Goal: Transaction & Acquisition: Purchase product/service

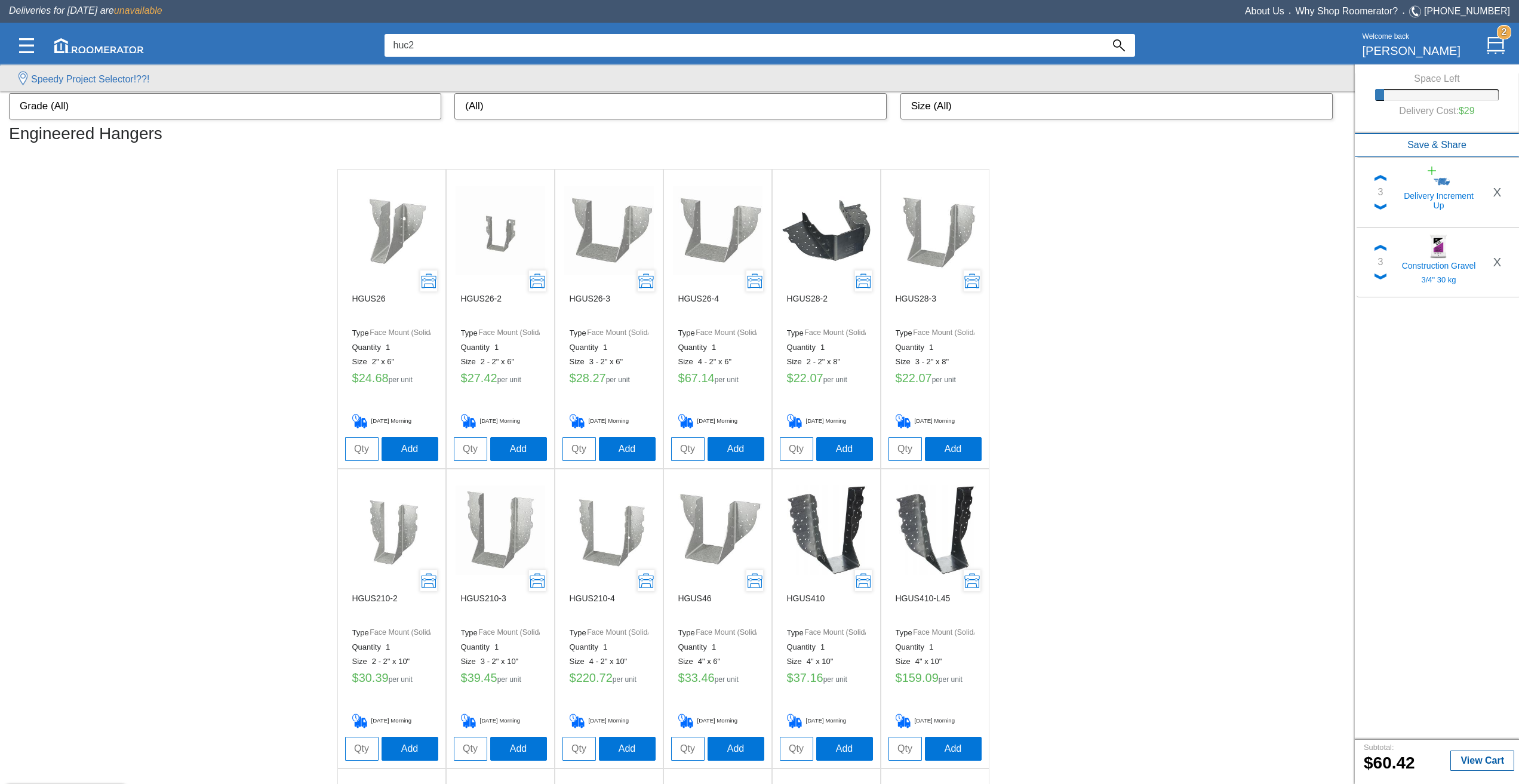
scroll to position [1523, 0]
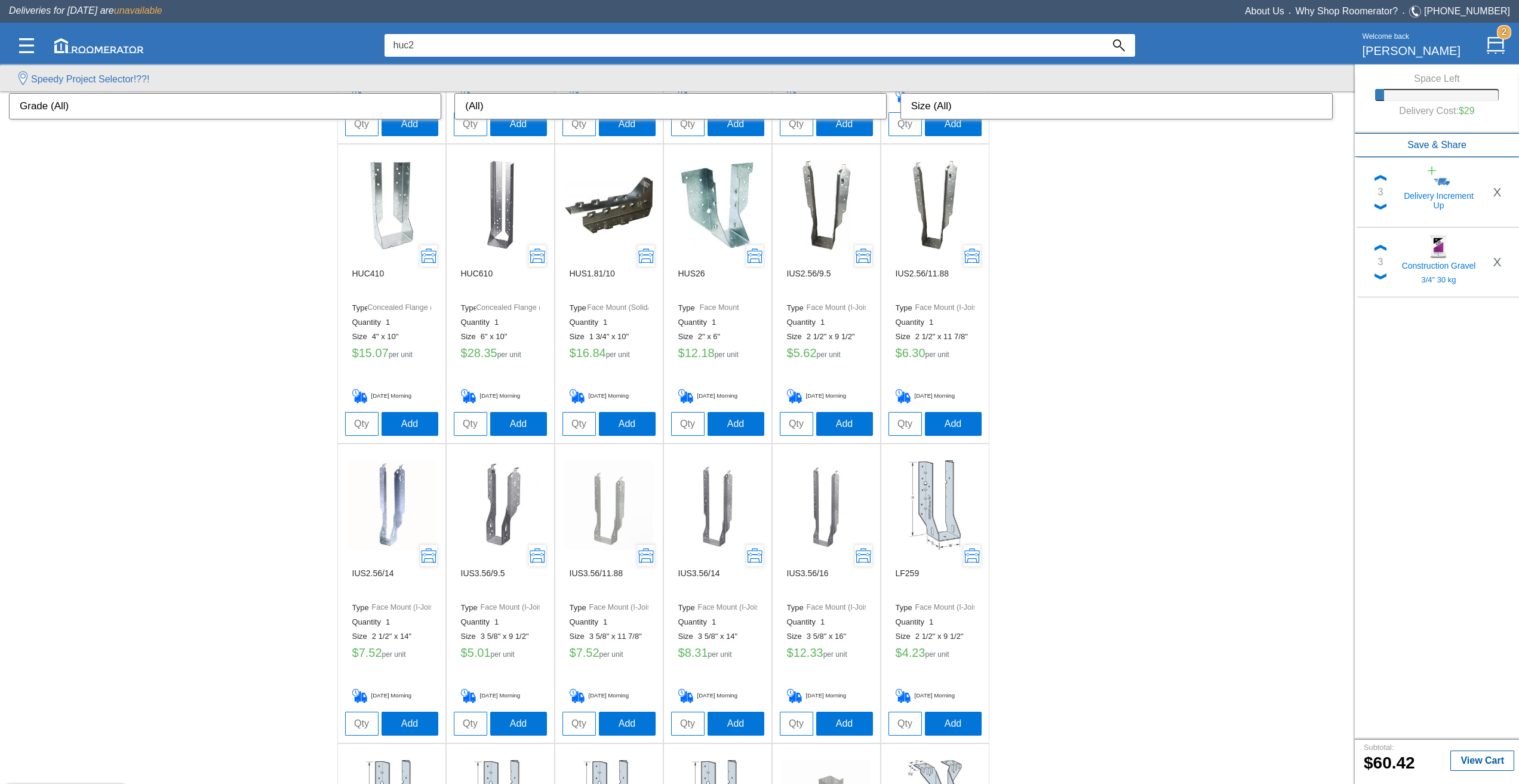
click at [610, 50] on input "huc2" at bounding box center [743, 45] width 718 height 23
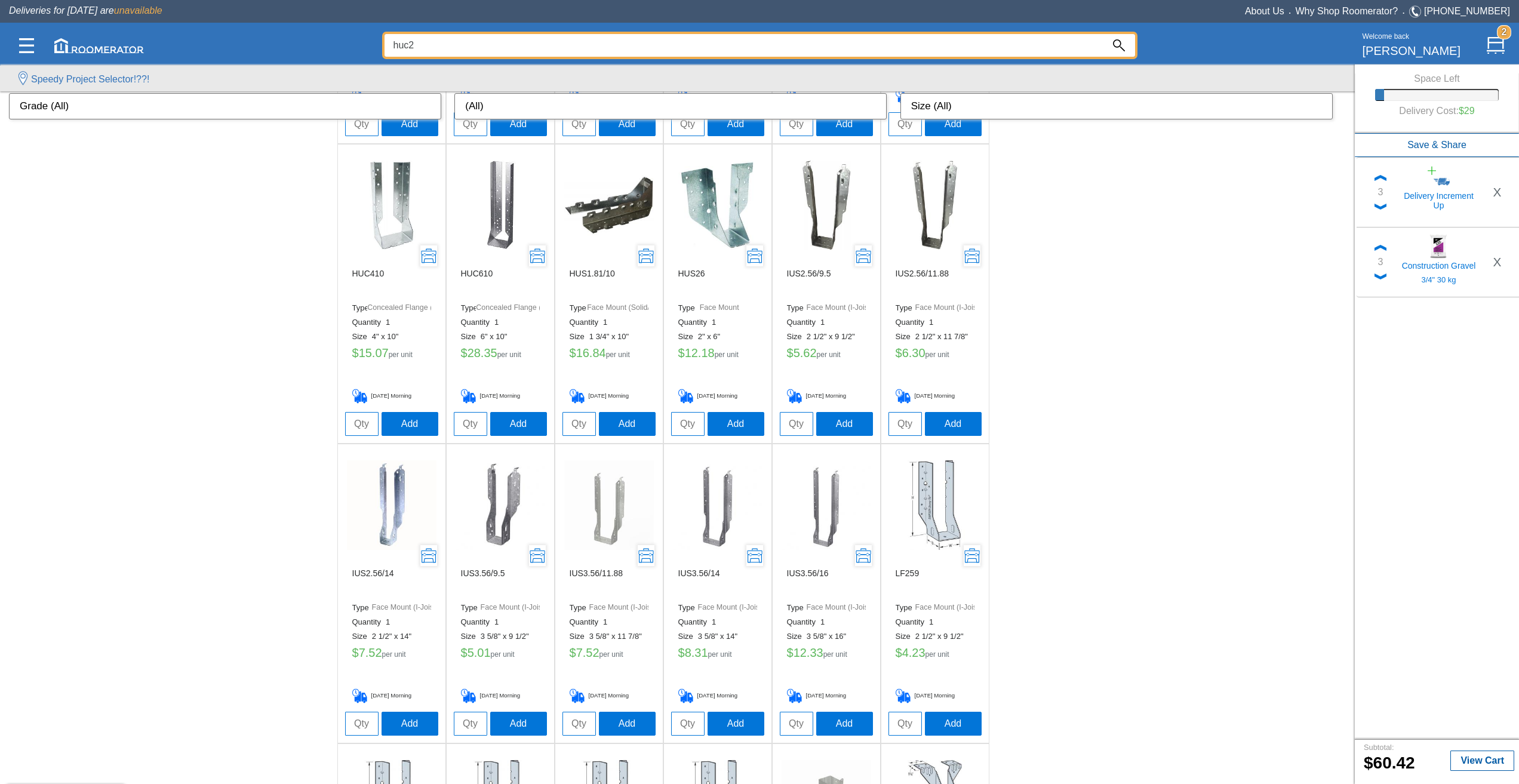
click at [610, 50] on input "huc2" at bounding box center [743, 45] width 718 height 23
click at [249, 343] on div at bounding box center [760, 421] width 1519 height 724
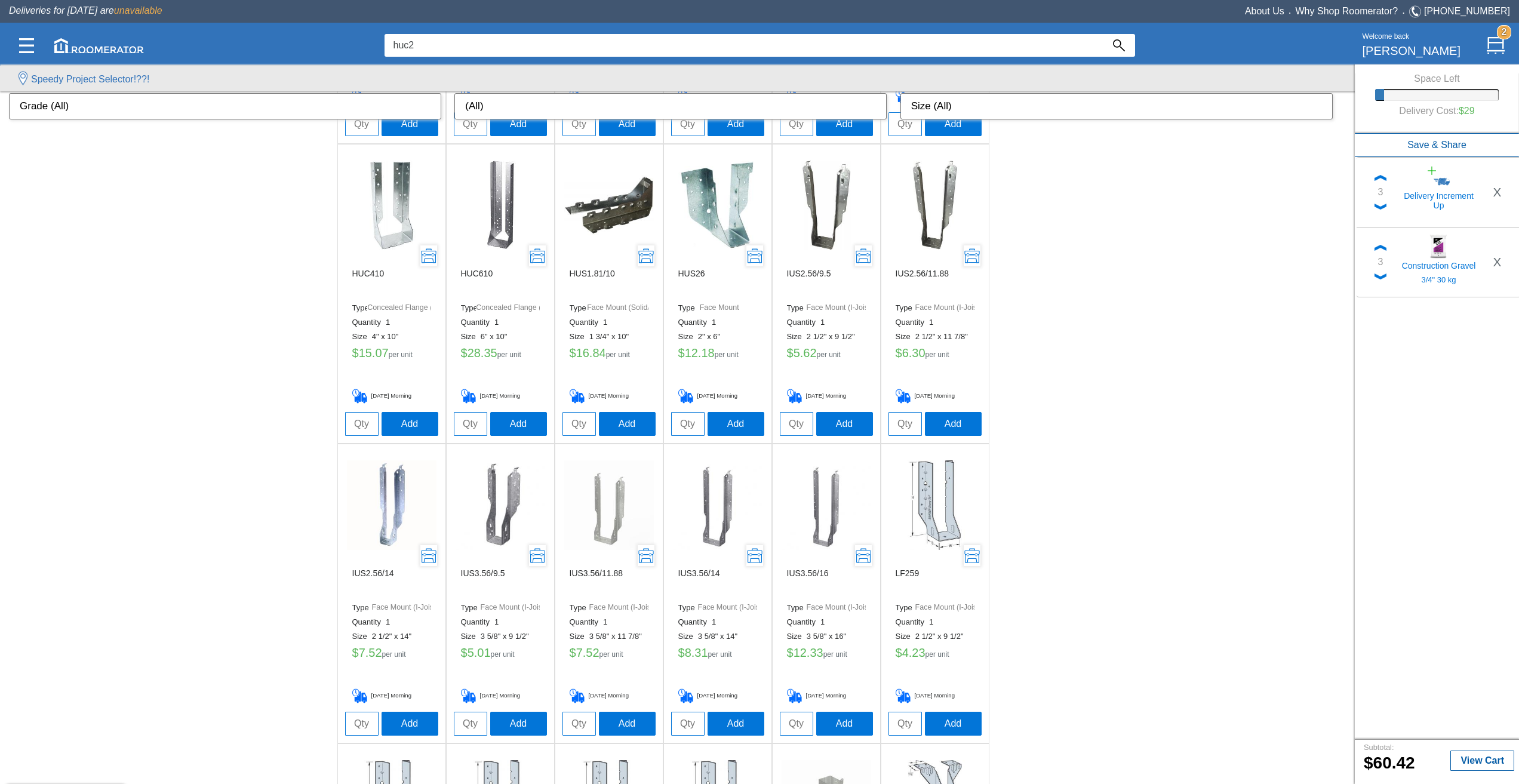
click at [503, 191] on img at bounding box center [500, 205] width 89 height 89
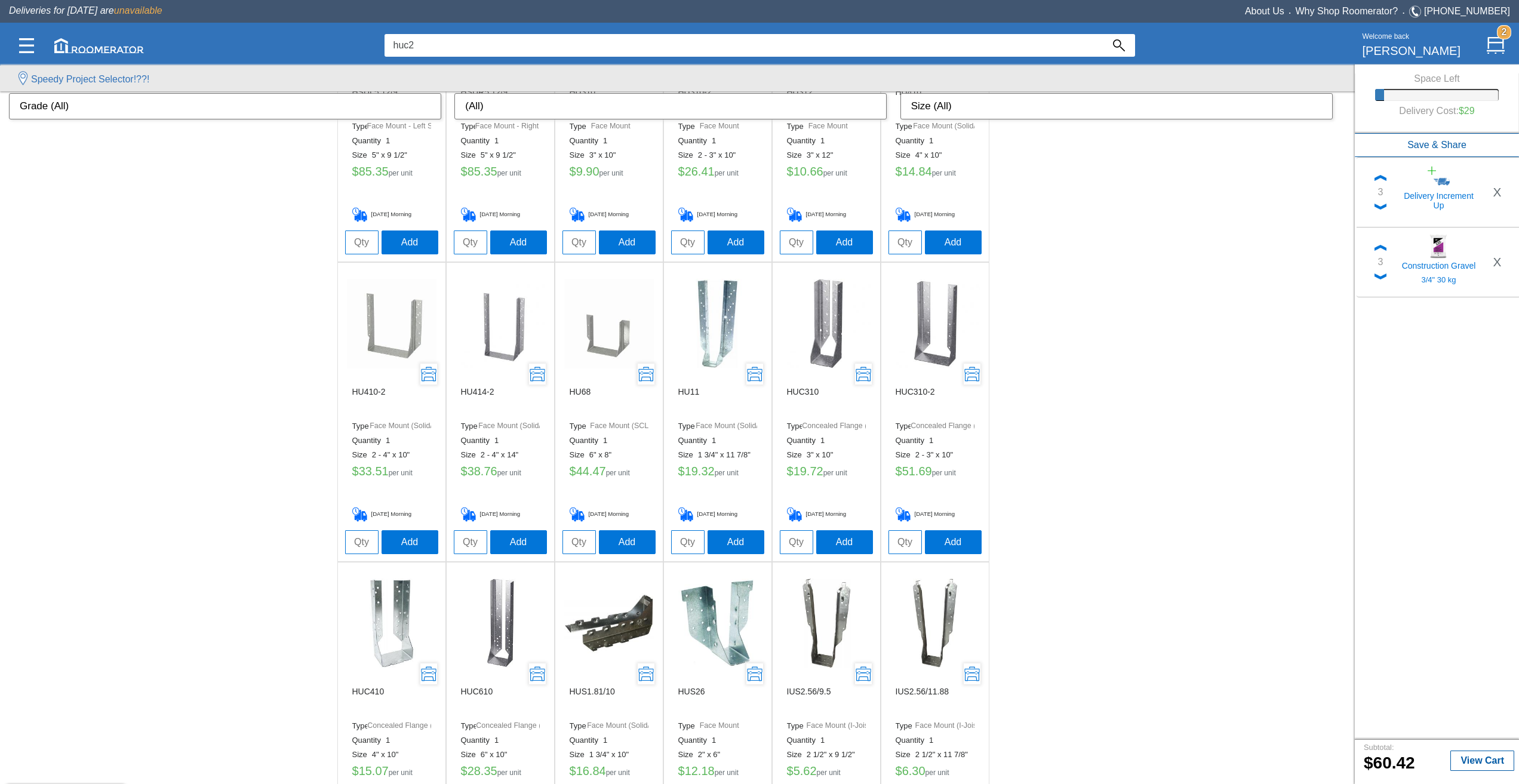
click at [599, 47] on input "huc2" at bounding box center [743, 45] width 718 height 23
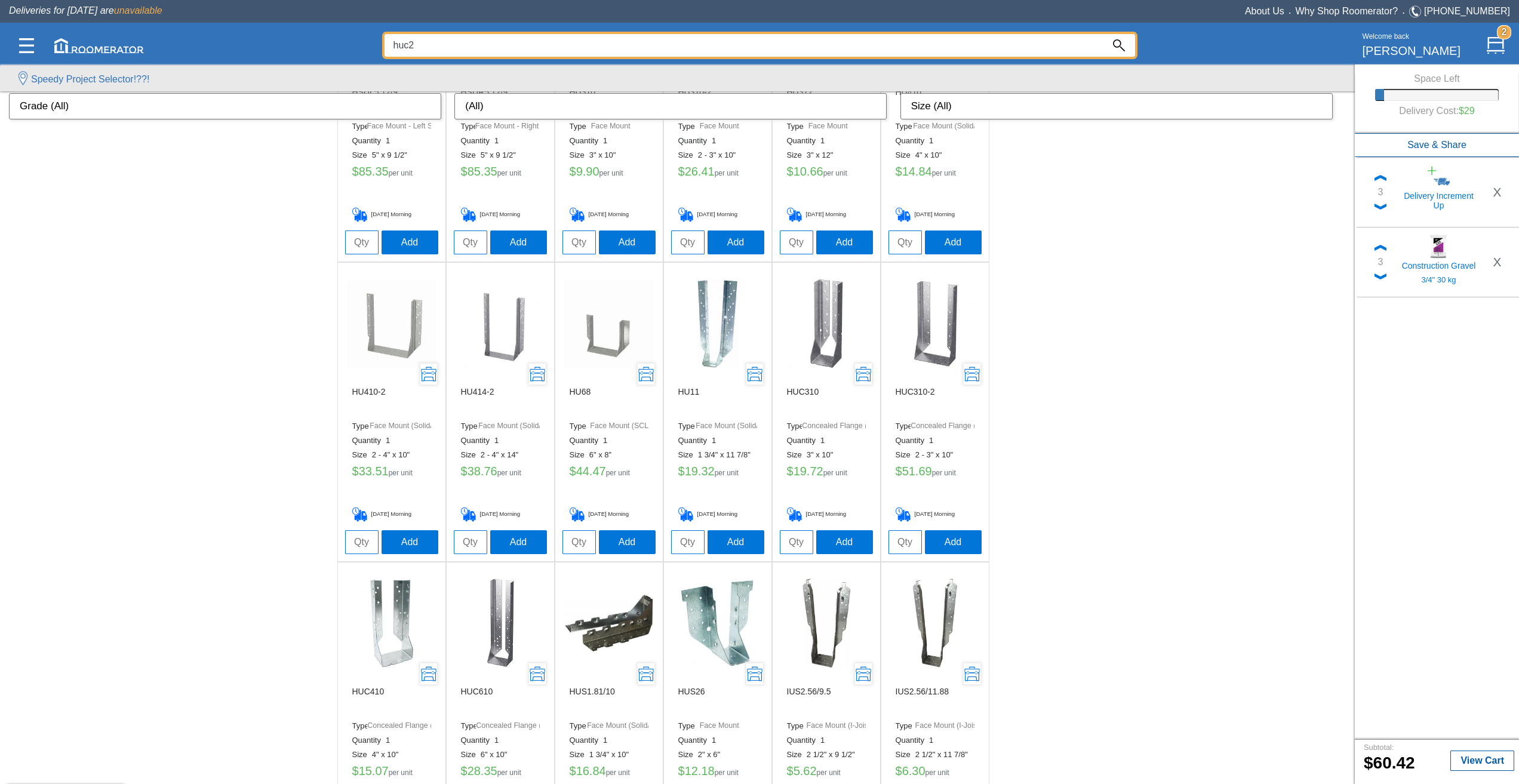
click at [599, 47] on input "huc2" at bounding box center [743, 45] width 718 height 23
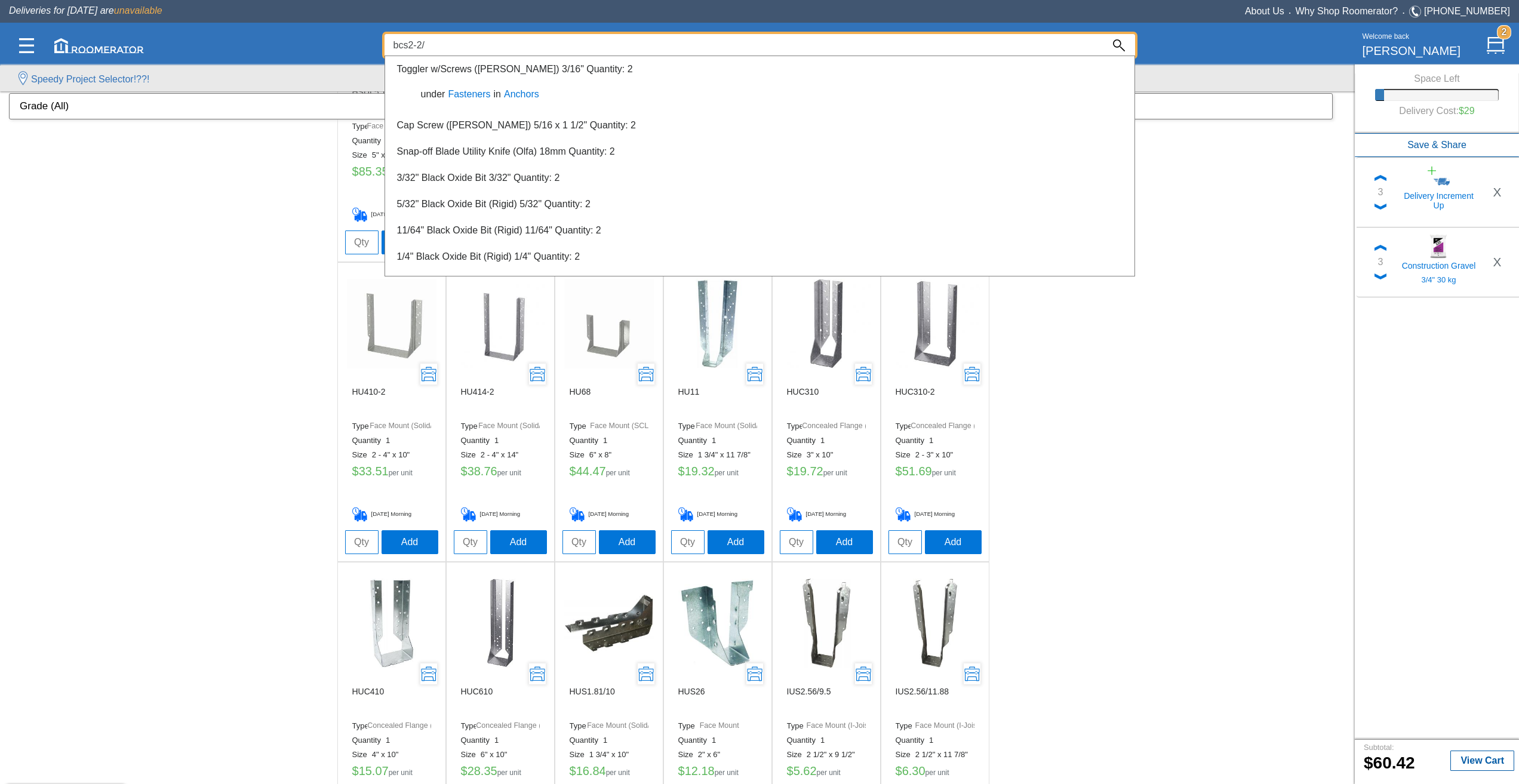
type input "bcs2-2/"
click at [121, 554] on div at bounding box center [760, 421] width 1519 height 724
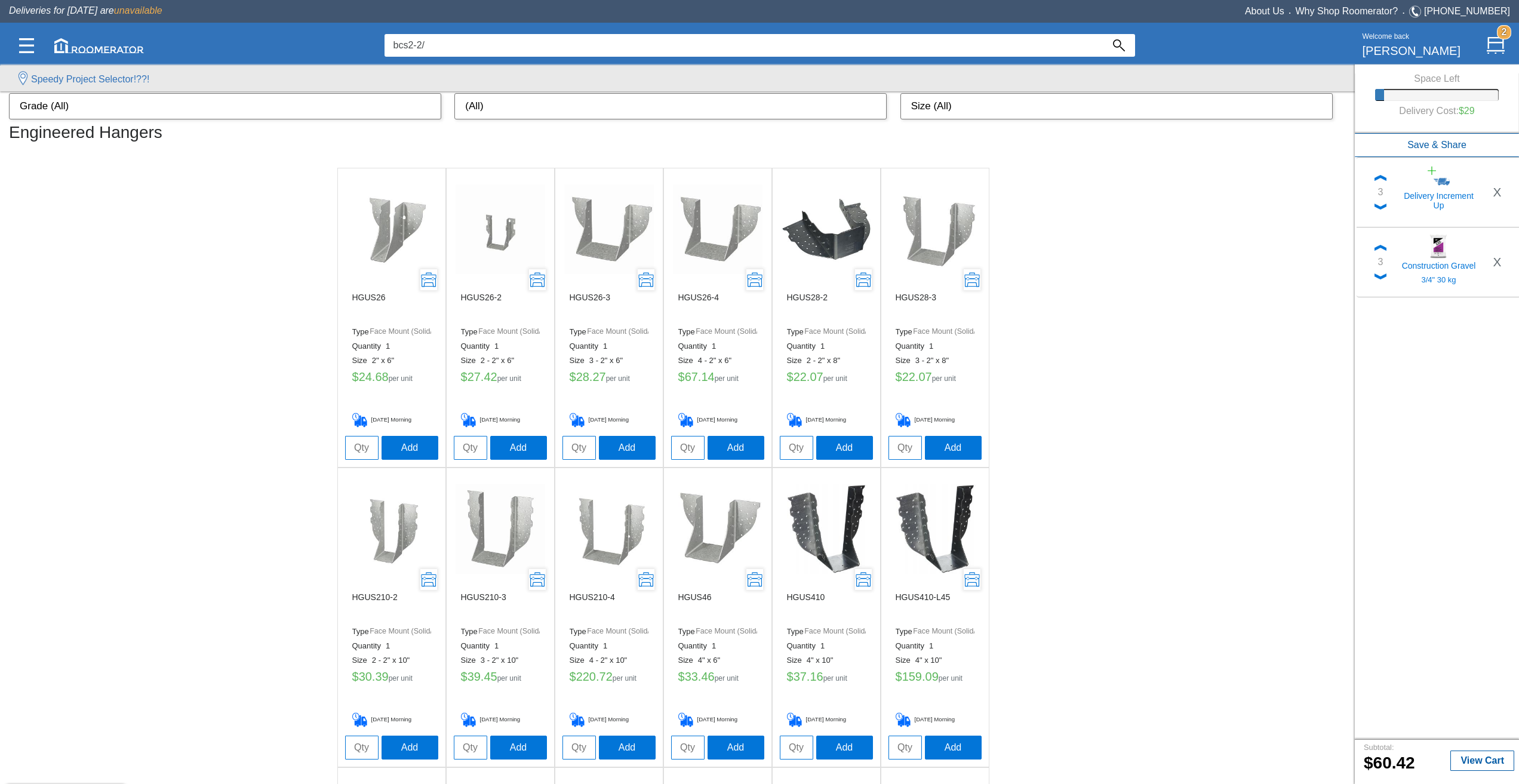
scroll to position [0, 0]
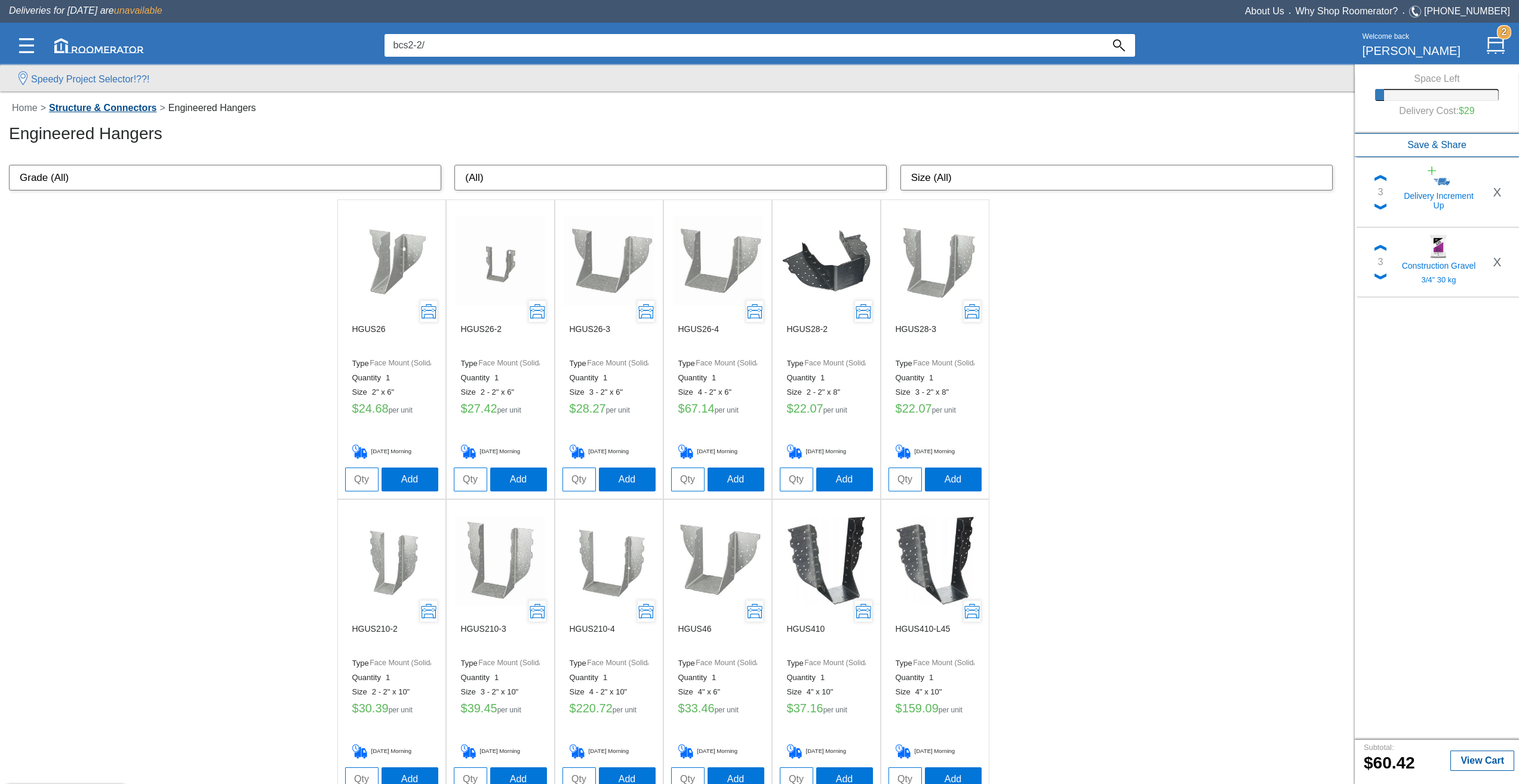
click at [150, 108] on link "Structure & Connectors" at bounding box center [103, 108] width 113 height 10
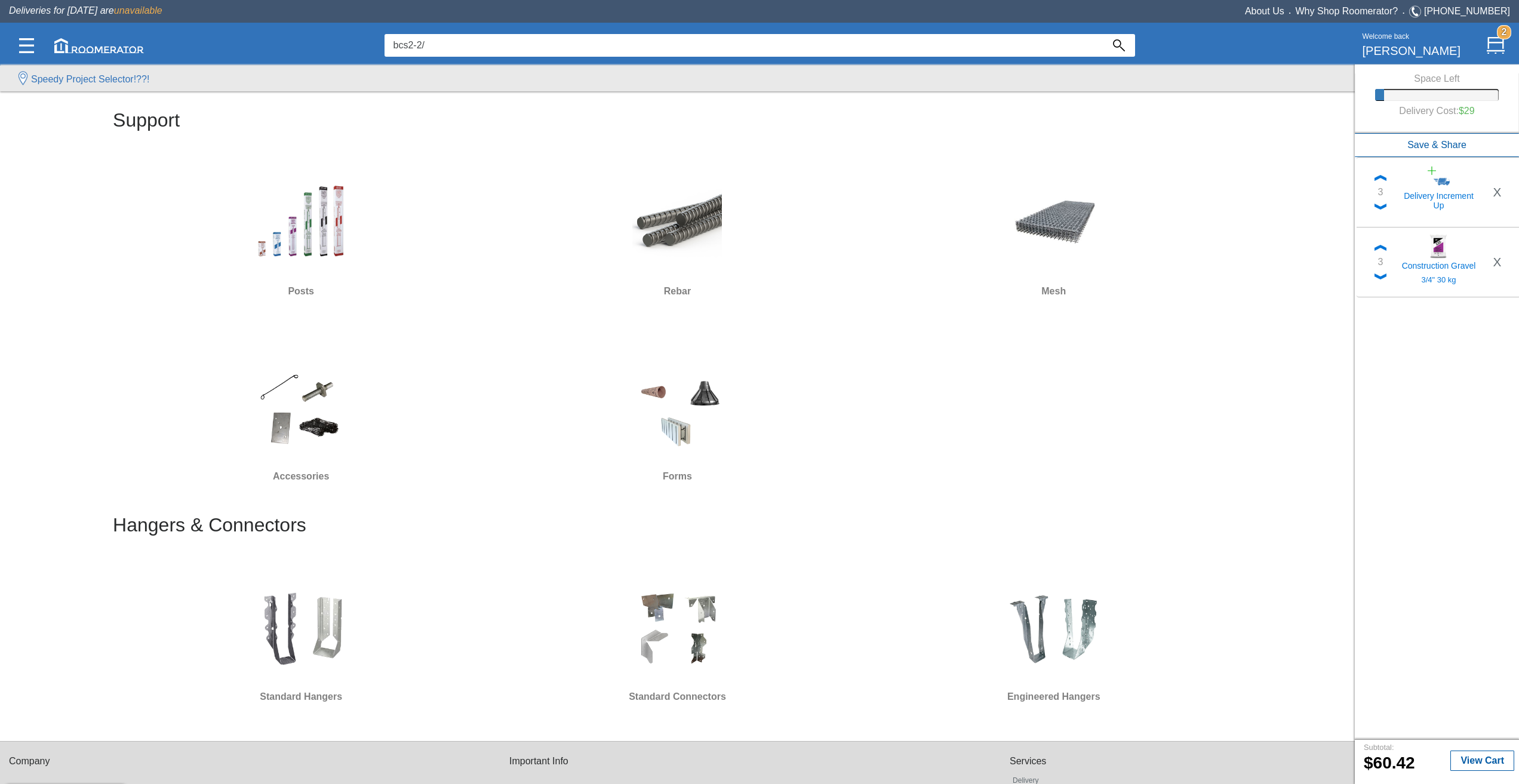
scroll to position [174, 0]
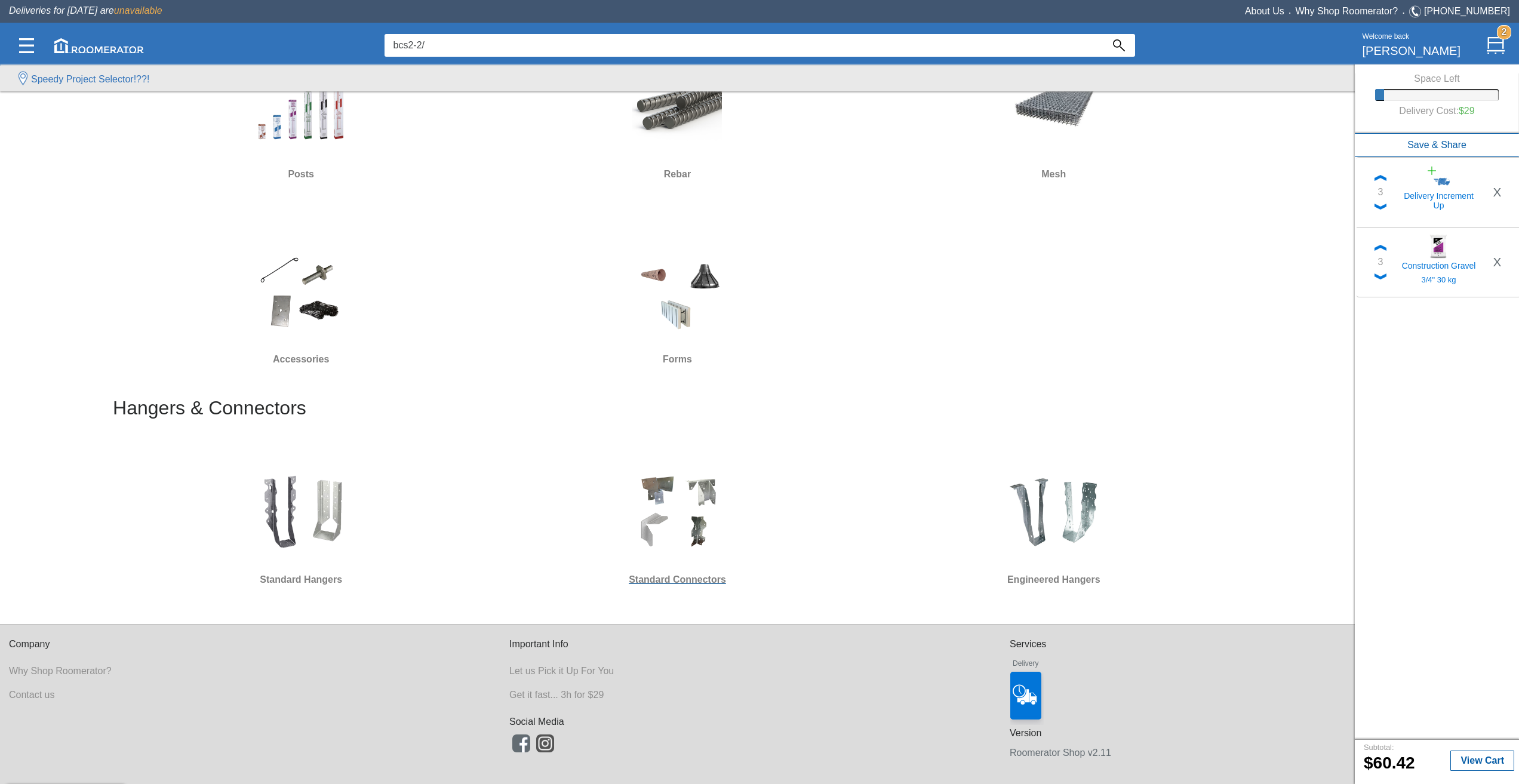
click at [678, 518] on img at bounding box center [677, 511] width 89 height 89
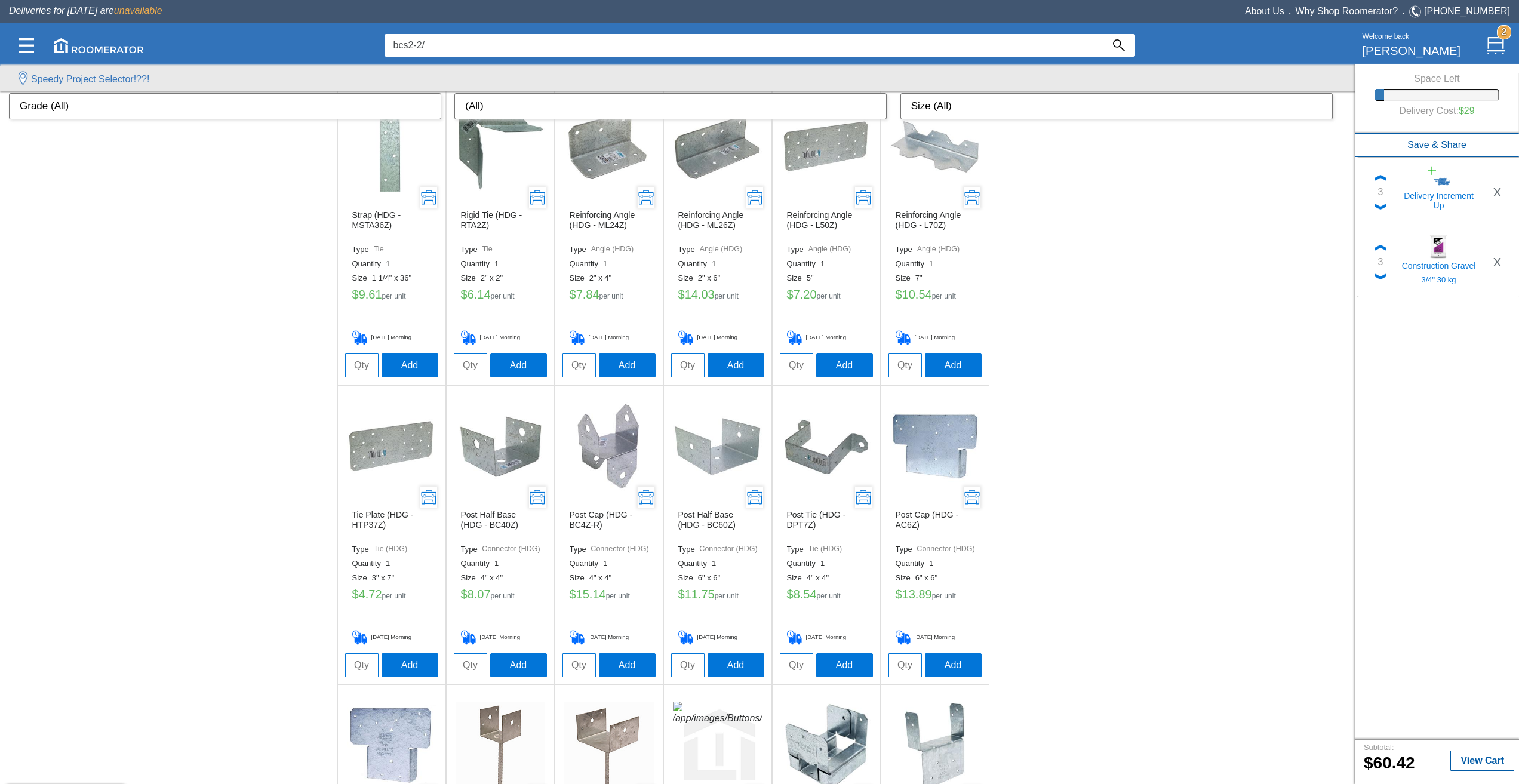
scroll to position [1279, 0]
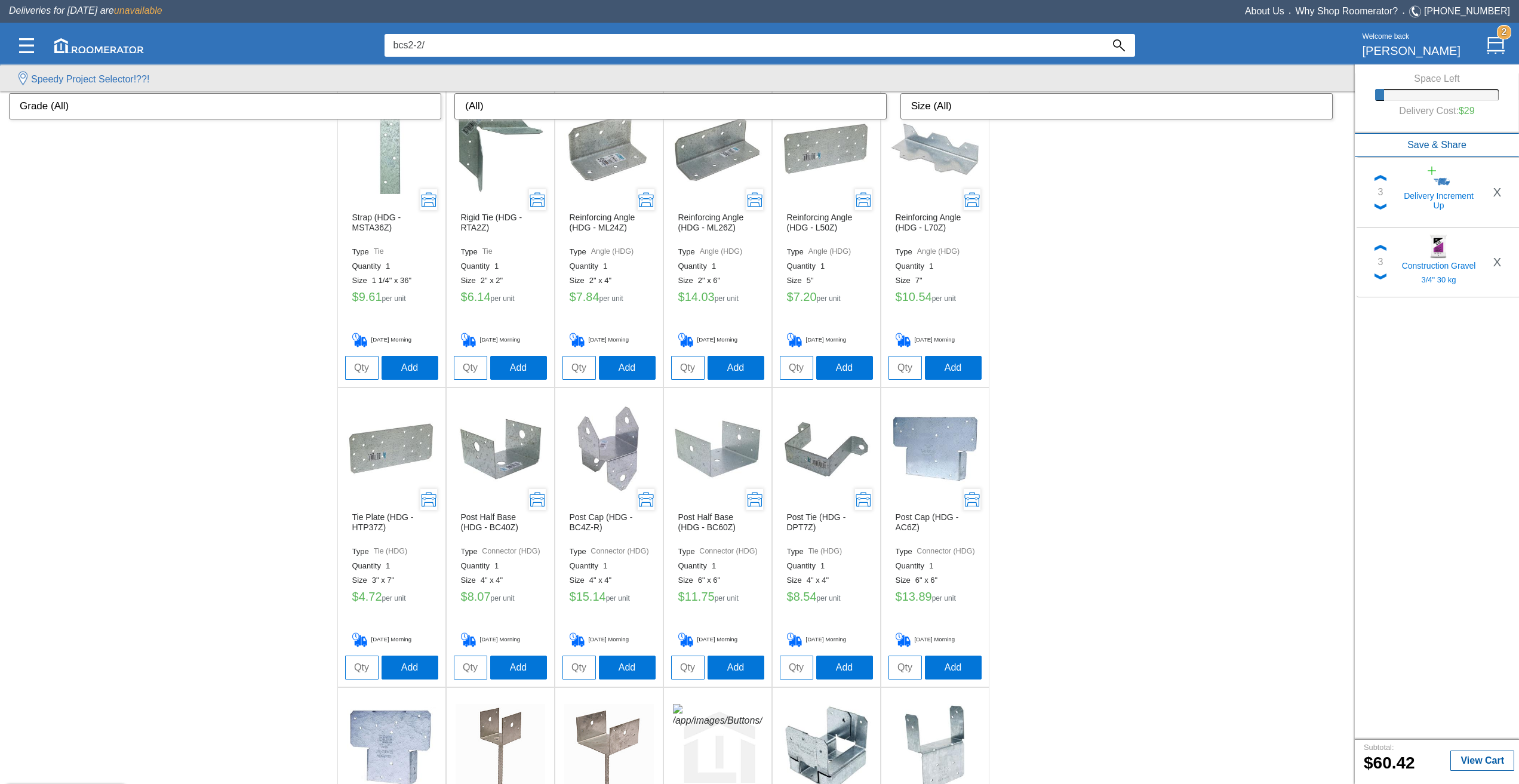
click at [530, 43] on input "bcs2-2/" at bounding box center [743, 45] width 718 height 23
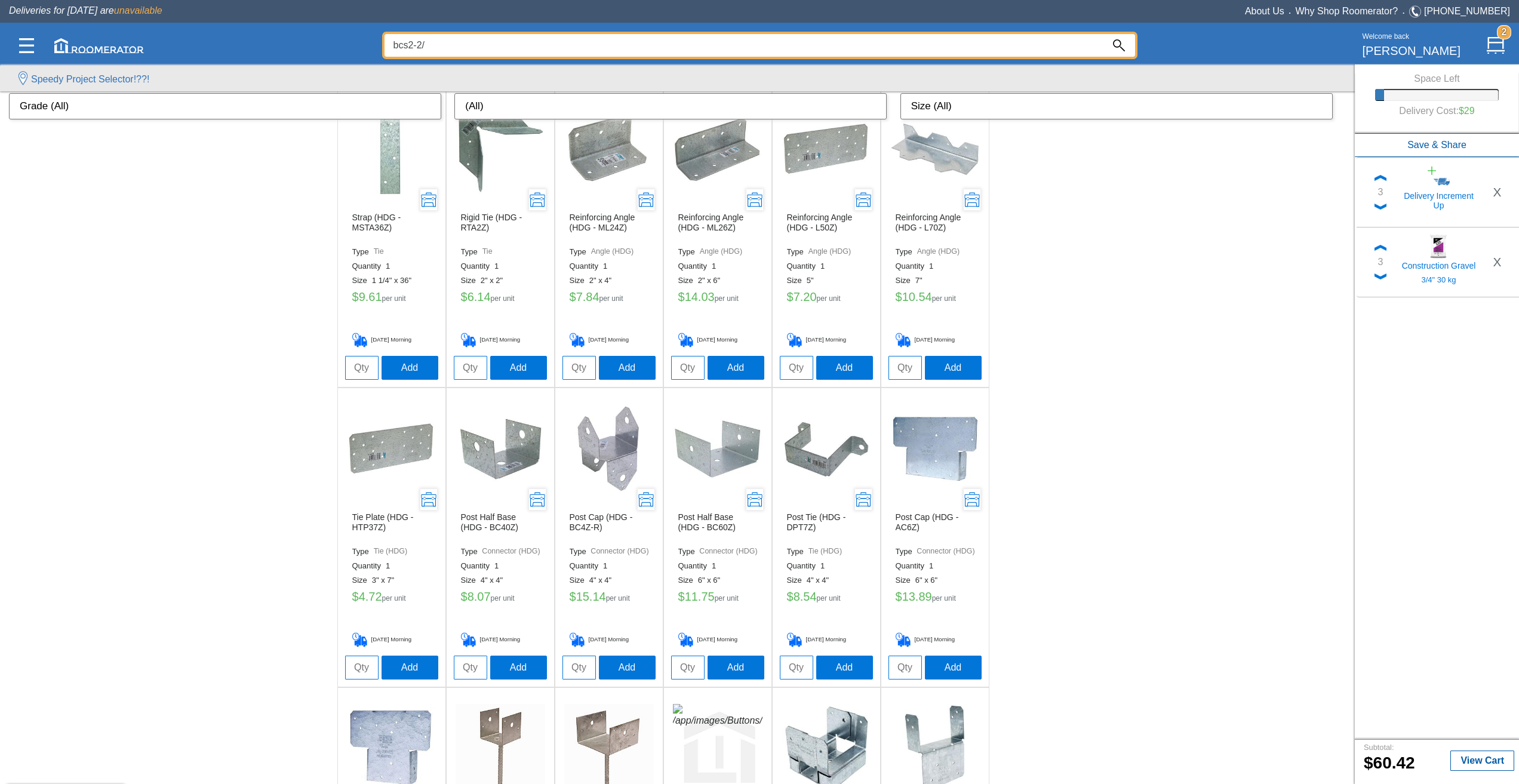
click at [530, 43] on input "bcs2-2/" at bounding box center [743, 45] width 718 height 23
click at [698, 476] on div at bounding box center [760, 421] width 1519 height 724
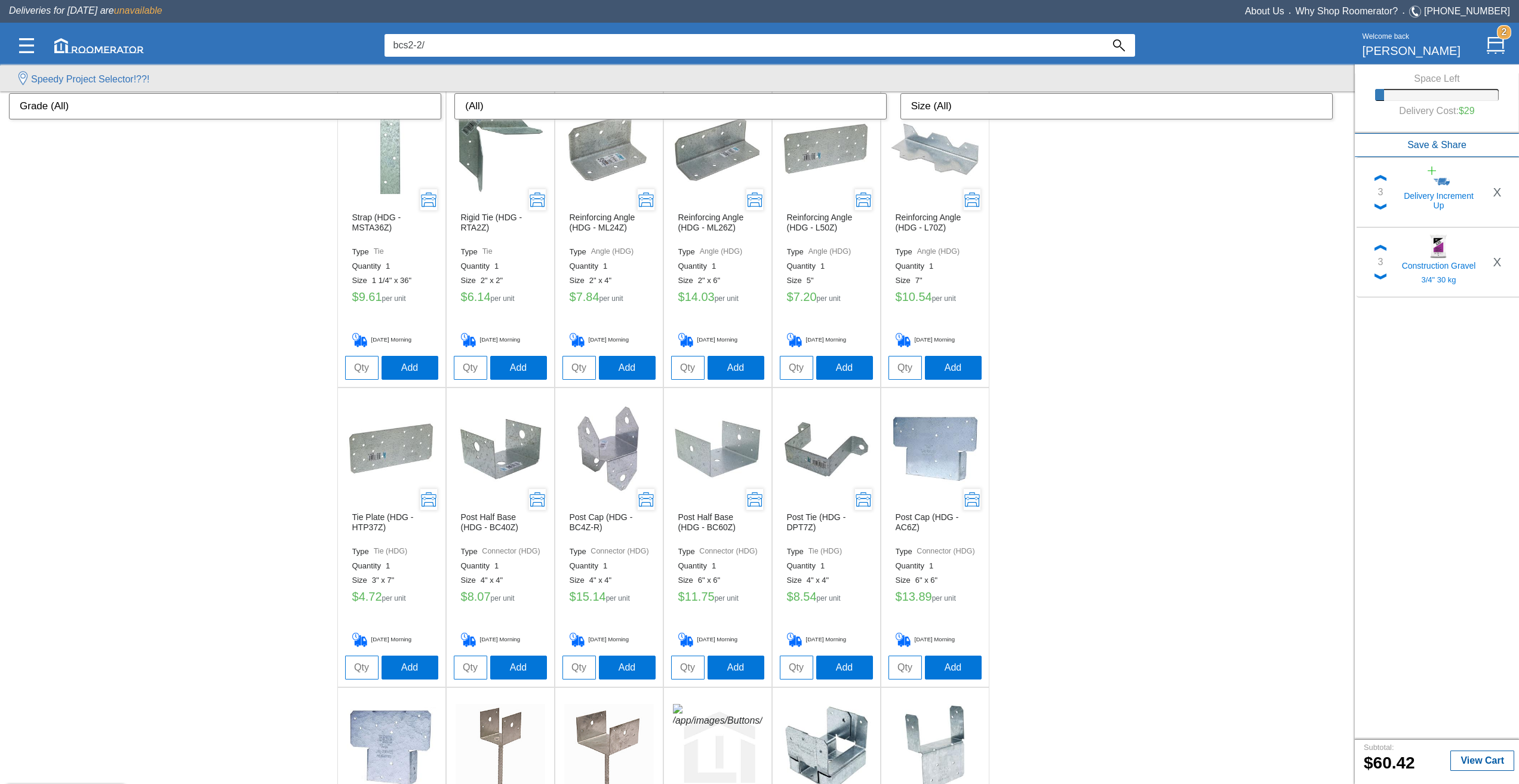
click at [704, 459] on img at bounding box center [718, 449] width 89 height 89
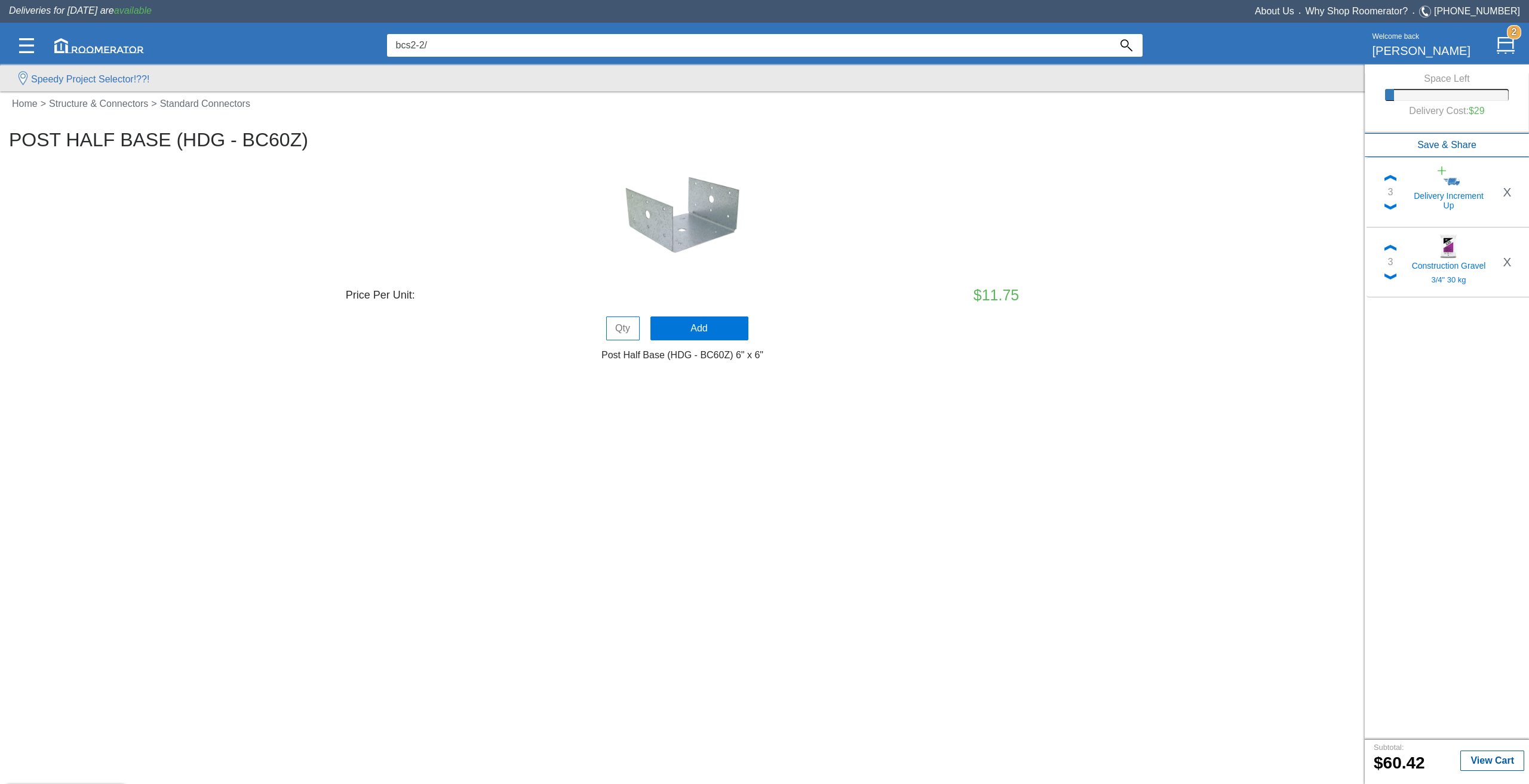
click at [773, 26] on div "bcs2-2/ 0 Welcome back [PERSON_NAME] 2" at bounding box center [764, 45] width 1511 height 40
click at [762, 43] on input "bcs2-2/" at bounding box center [749, 45] width 723 height 23
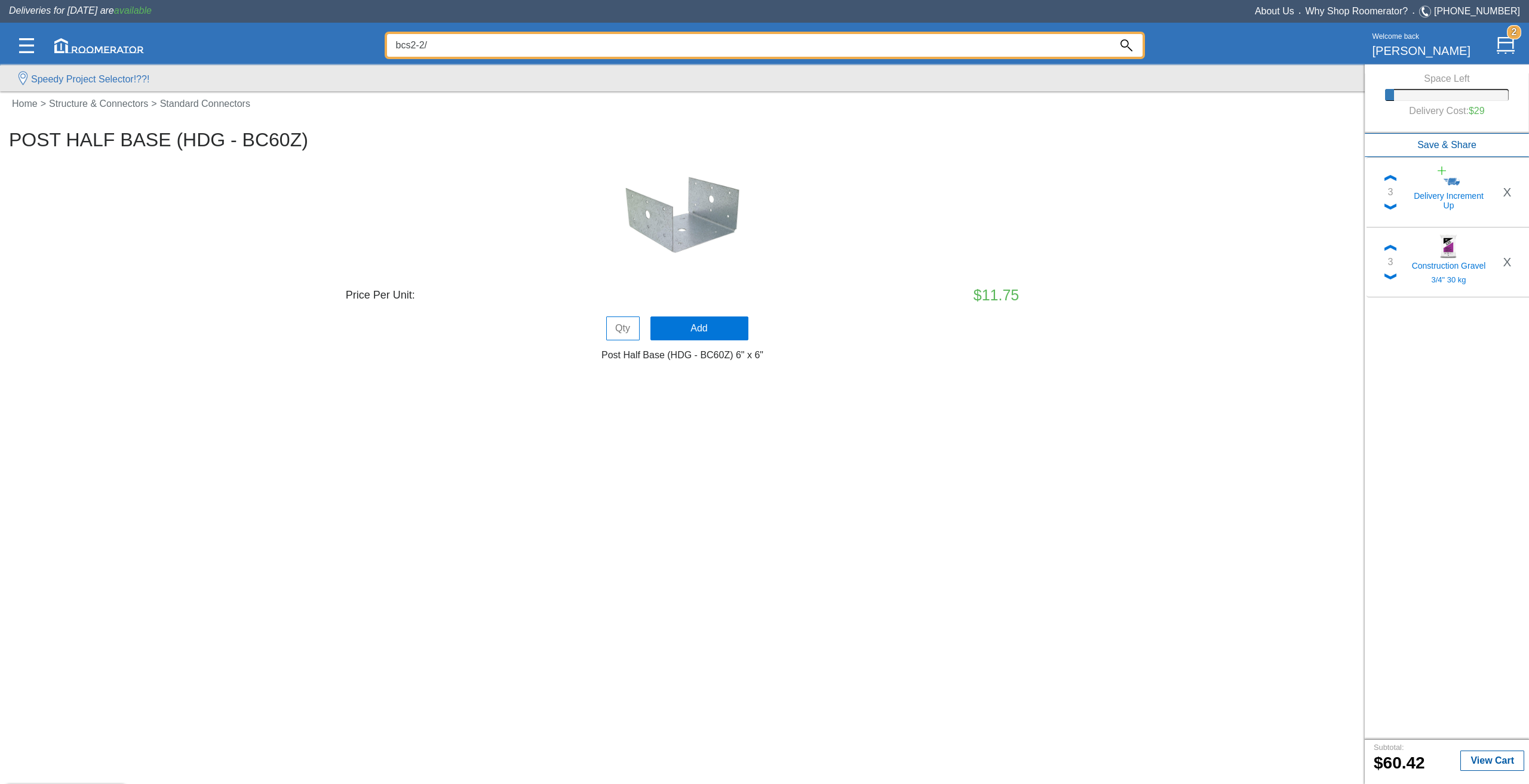
click at [762, 43] on input "bcs2-2/" at bounding box center [749, 45] width 723 height 23
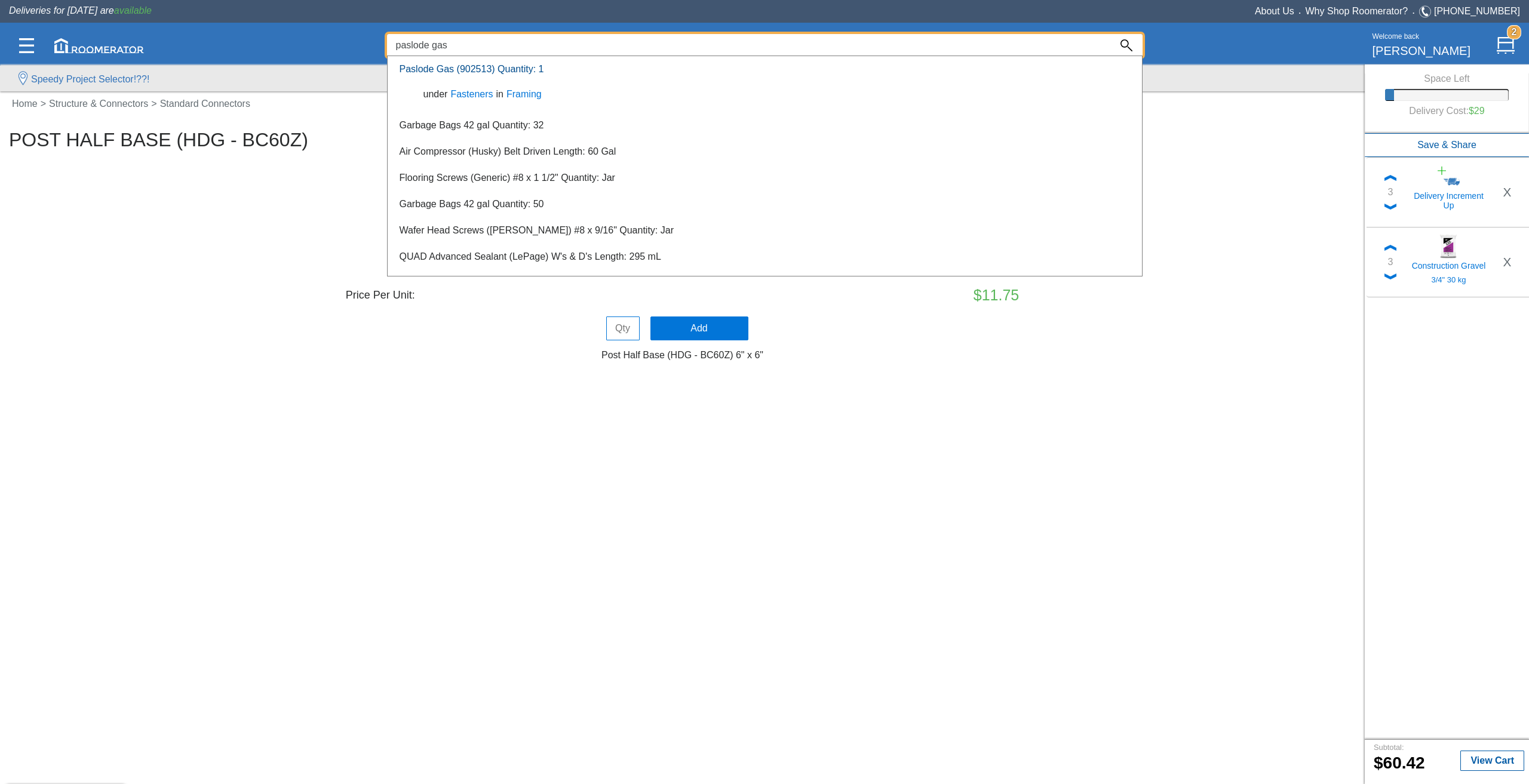
type input "paslode gas"
click at [457, 72] on link "Paslode Gas (902513) Quantity: 1" at bounding box center [472, 69] width 145 height 10
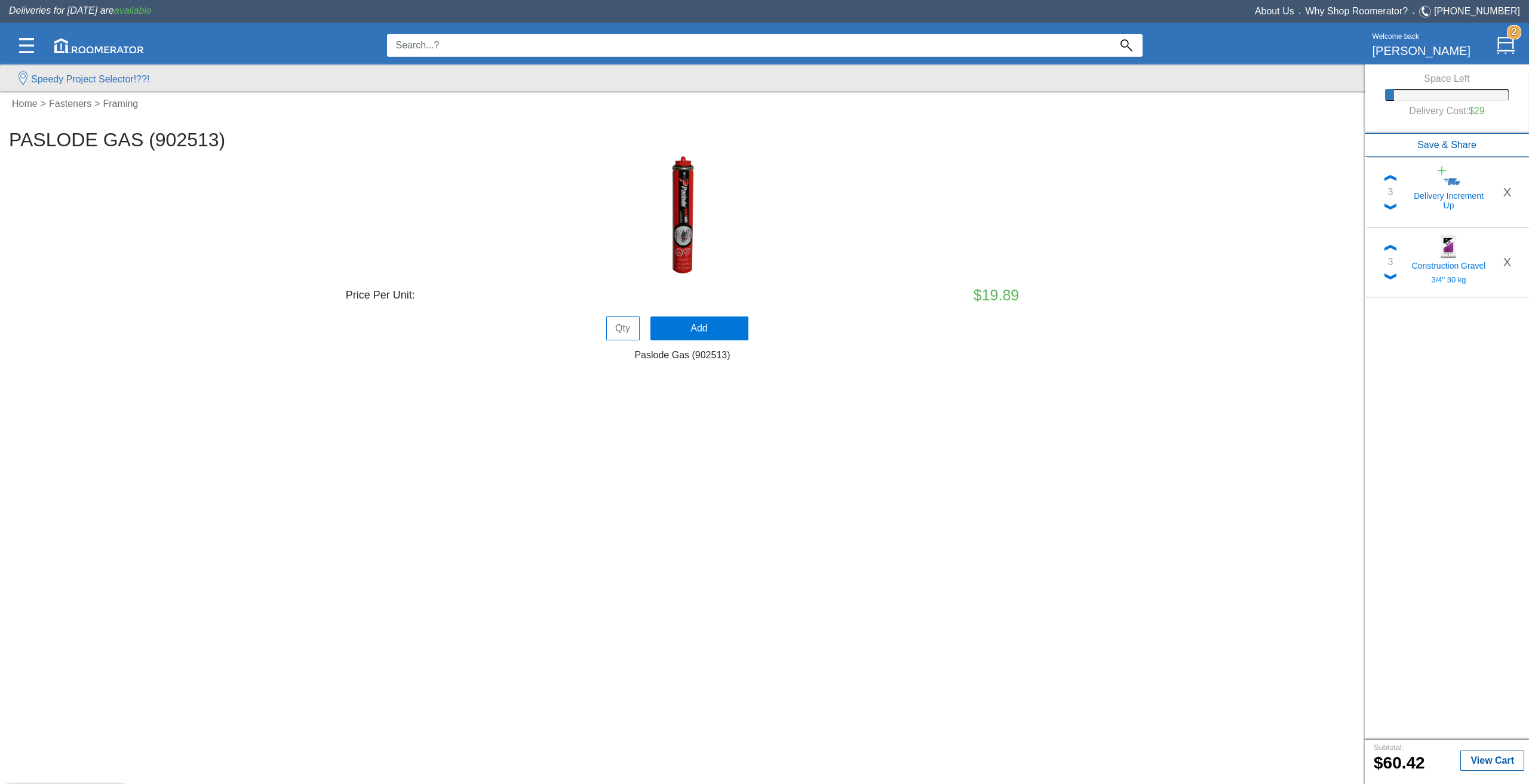
click at [619, 40] on input at bounding box center [749, 45] width 723 height 23
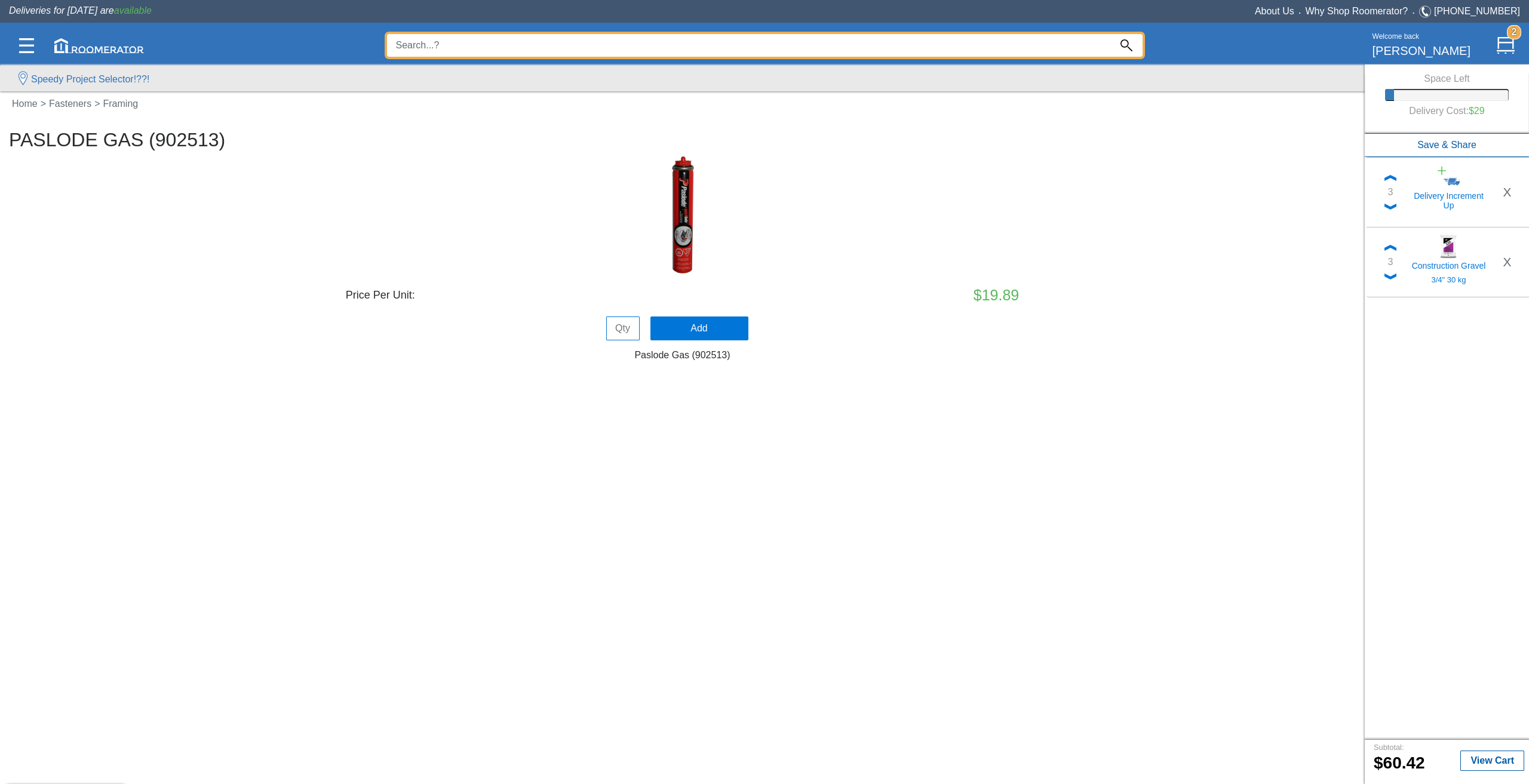
click at [619, 40] on input at bounding box center [749, 45] width 723 height 23
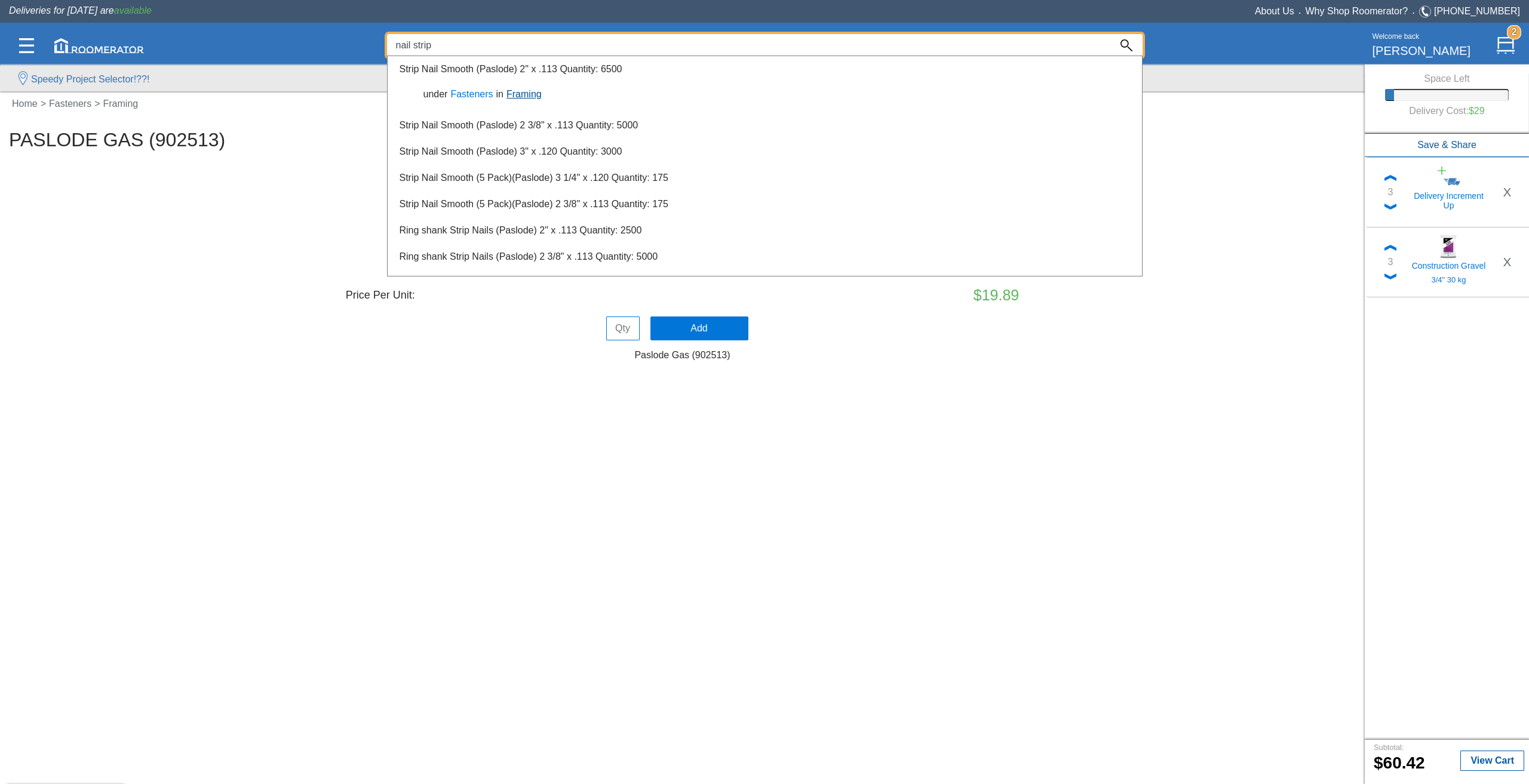
type input "nail strip"
click at [515, 91] on link "Framing" at bounding box center [524, 94] width 41 height 10
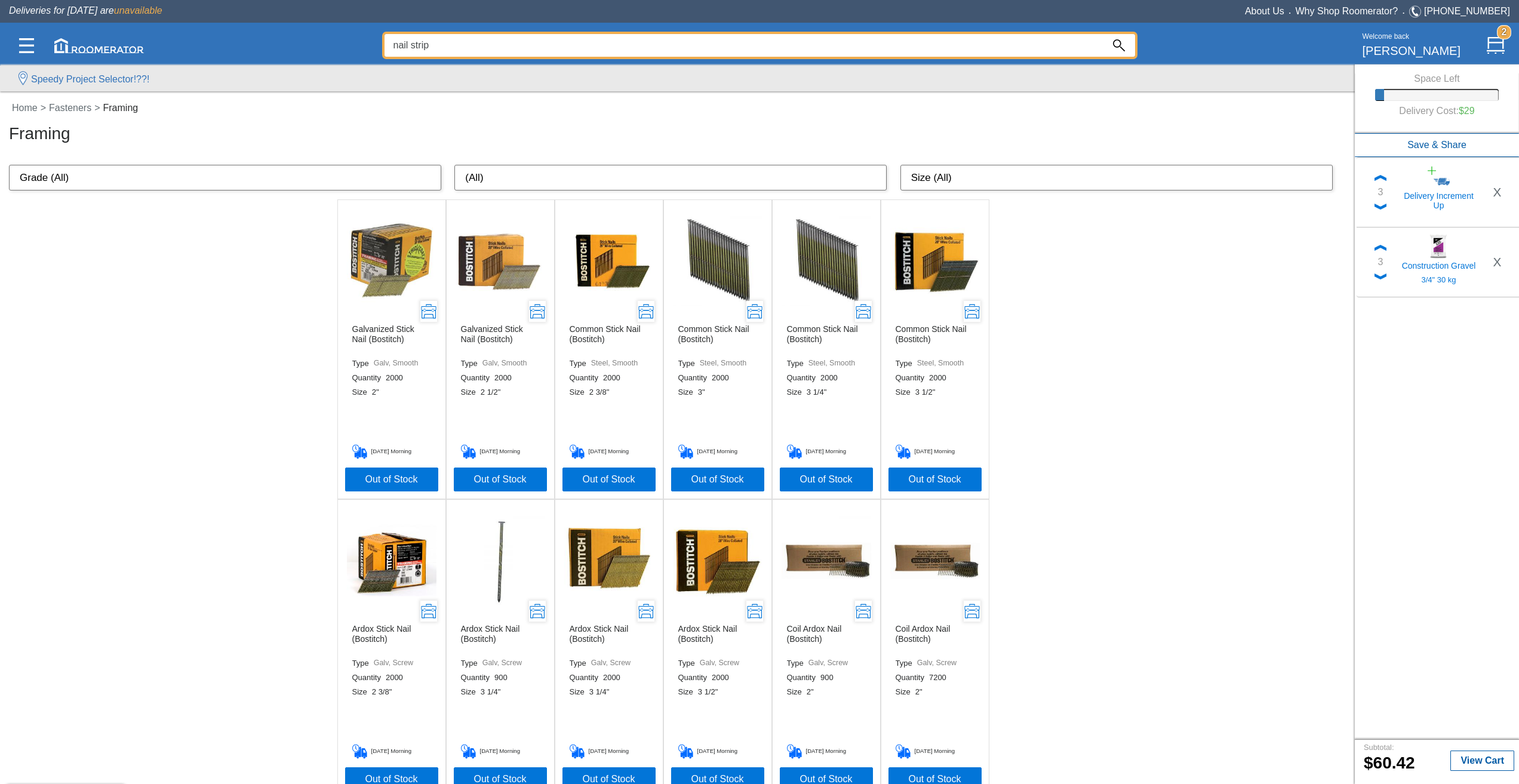
click at [987, 176] on div at bounding box center [760, 421] width 1519 height 724
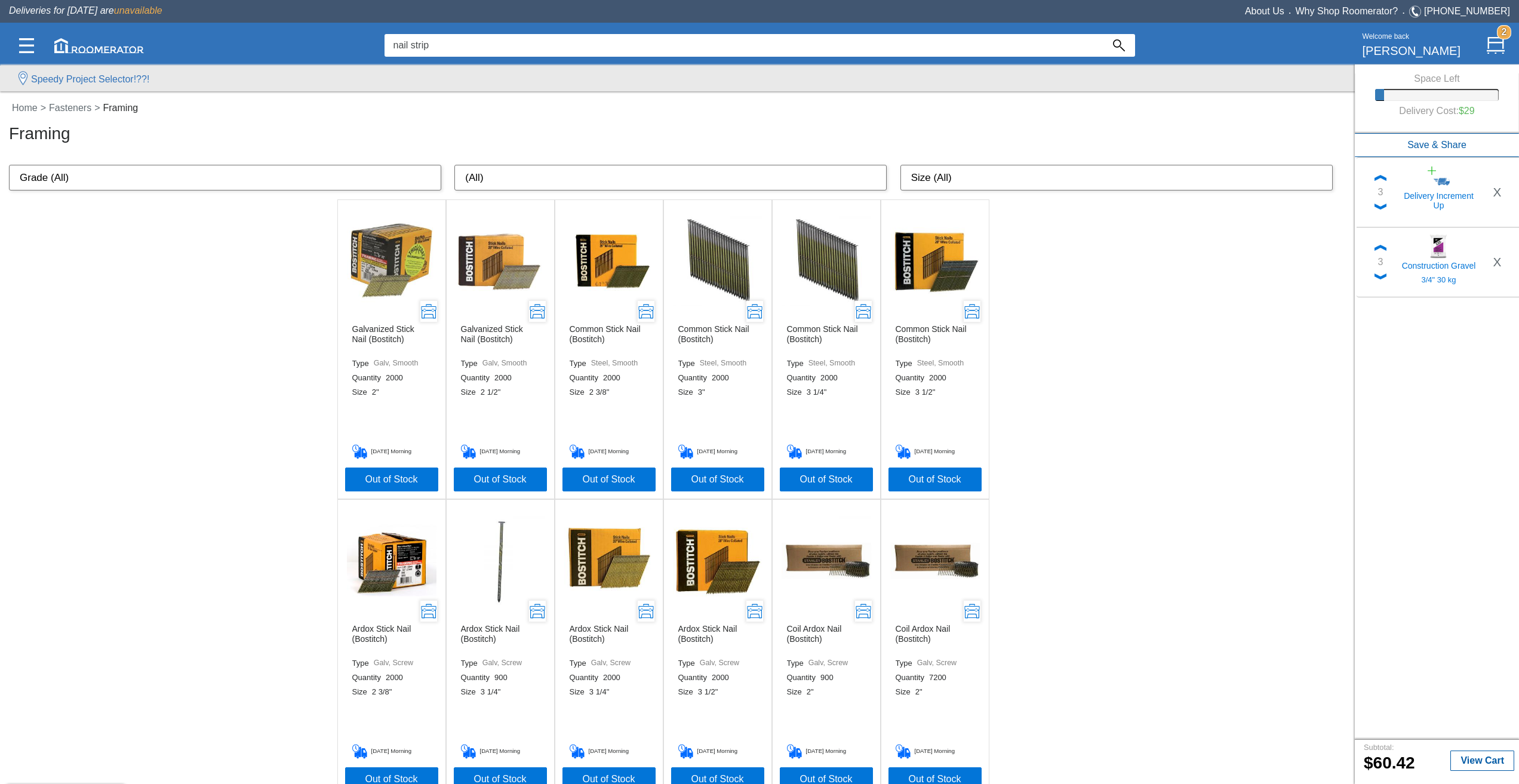
click at [979, 187] on select "Size (All) 2" 2 1/2" 2 3/8" 3" 3 1/4" 3 1/2" 2 1/4" 1 1/4" x .120 2" x .113 2 3…" at bounding box center [1117, 177] width 433 height 26
click at [906, 164] on select "Size (All) 2" 2 1/2" 2 3/8" 3" 3 1/4" 3 1/2" 2 1/4" 1 1/4" x .120 2" x .113 2 3…" at bounding box center [1117, 177] width 433 height 26
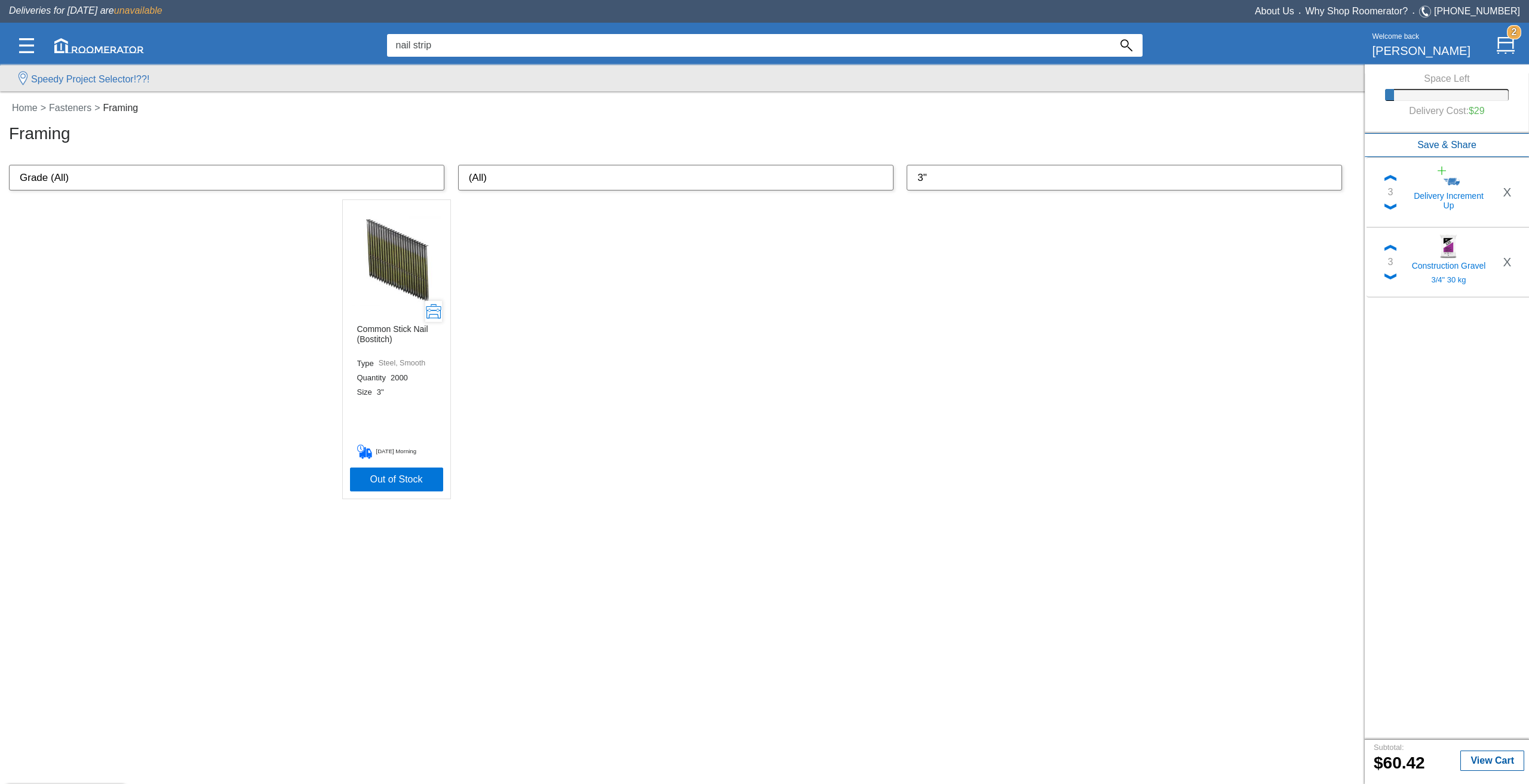
click at [961, 180] on select "Size (All) 2" 2 1/2" 2 3/8" 3" 3 1/4" 3 1/2" 2 1/4" 1 1/4" x .120 2" x .113 2 3…" at bounding box center [1124, 177] width 435 height 26
select select "3" x .120"
click at [906, 164] on select "Size (All) 2" 2 1/2" 2 3/8" 3" 3 1/4" 3 1/2" 2 1/4" 1 1/4" x .120 2" x .113 2 3…" at bounding box center [1124, 177] width 435 height 26
click at [972, 189] on select "Size (All) 2" 2 1/2" 2 3/8" 3" 3 1/4" 3 1/2" 2 1/4" 1 1/4" x .120 2" x .113 2 3…" at bounding box center [1124, 177] width 435 height 26
